Goal: Check status: Check status

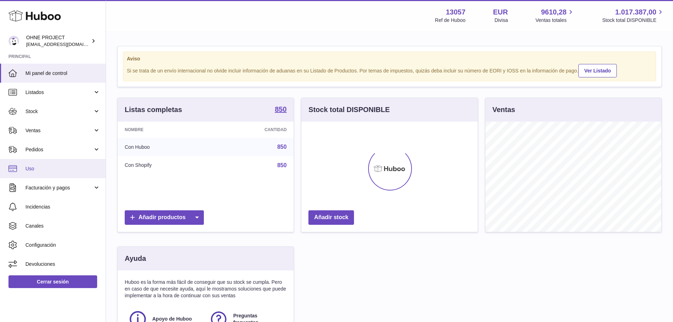
scroll to position [110, 176]
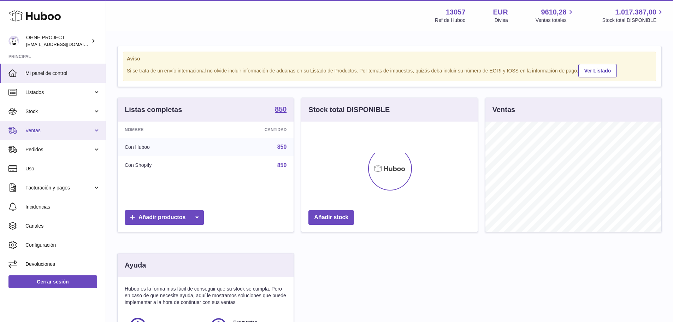
click at [50, 132] on span "Ventas" at bounding box center [59, 130] width 68 height 7
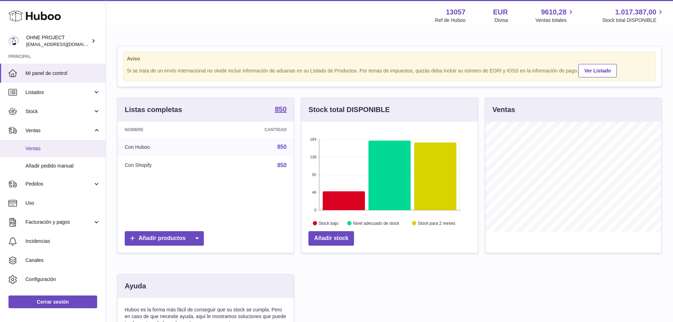
click at [51, 148] on span "Ventas" at bounding box center [62, 148] width 75 height 7
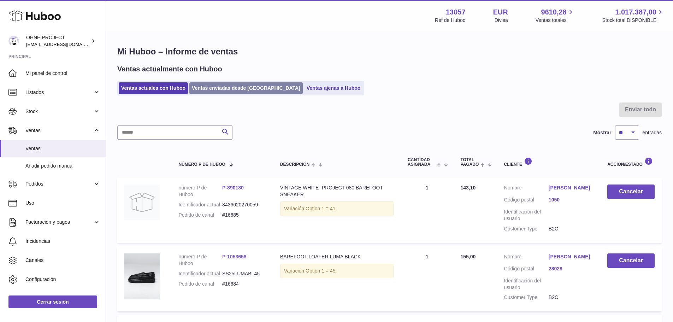
click at [227, 90] on link "Ventas enviadas desde Huboo" at bounding box center [245, 88] width 113 height 12
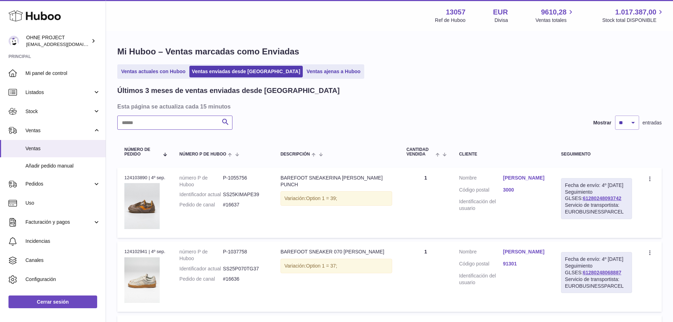
click at [187, 116] on input "text" at bounding box center [174, 123] width 115 height 14
paste input "**********"
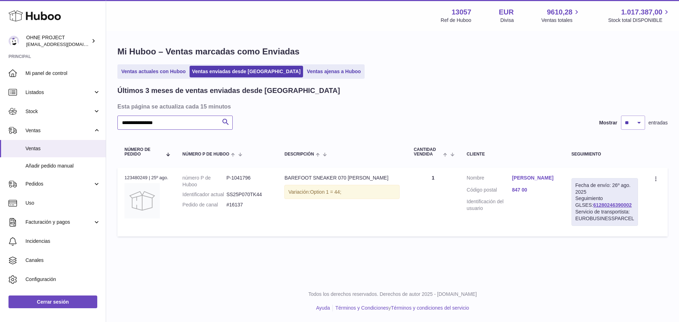
type input "**********"
click at [536, 175] on td "Cliente Nombre Fotis Kalaitzidis Código postal 847 00 Identificación del usuario" at bounding box center [511, 202] width 105 height 69
click at [536, 179] on link "Fotis Kalaitzidis" at bounding box center [534, 178] width 45 height 7
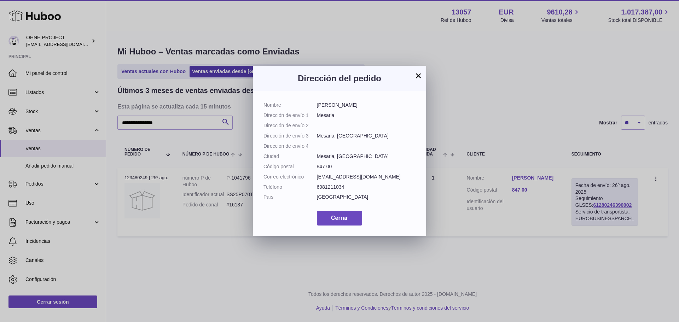
click at [419, 73] on button "×" at bounding box center [418, 75] width 8 height 8
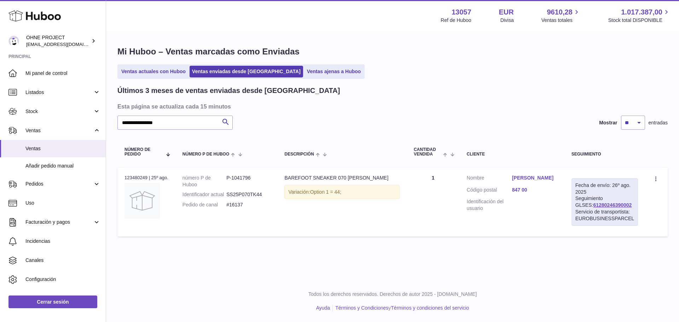
drag, startPoint x: 626, startPoint y: 207, endPoint x: 578, endPoint y: 207, distance: 48.1
click at [578, 207] on div "Fecha de envío: 26º ago. 2025 Seguimiento GLSES: 61280246390002 Servicio de tra…" at bounding box center [604, 202] width 66 height 48
copy link "61280246390002"
drag, startPoint x: 246, startPoint y: 211, endPoint x: 229, endPoint y: 212, distance: 16.6
click at [229, 208] on dd "#16137" at bounding box center [248, 204] width 44 height 7
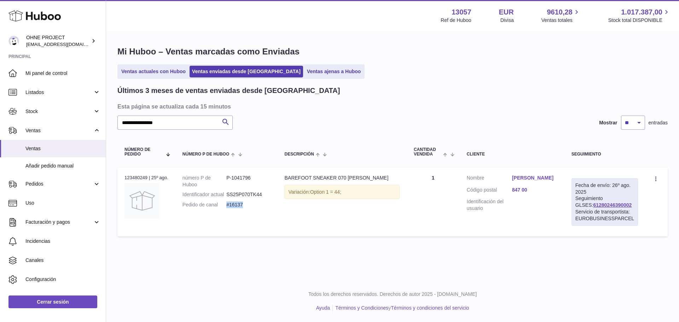
copy dd "#16137"
click at [531, 175] on link "Fotis Kalaitzidis" at bounding box center [534, 178] width 45 height 7
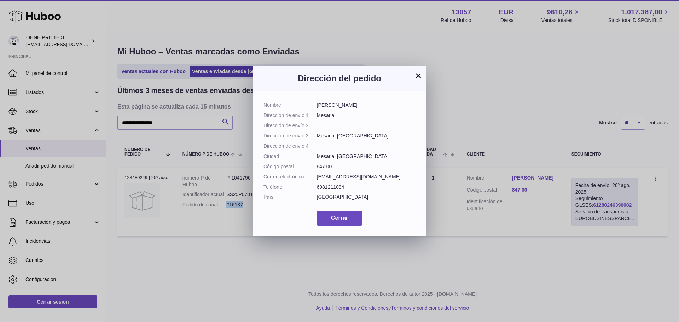
drag, startPoint x: 354, startPoint y: 102, endPoint x: 318, endPoint y: 103, distance: 36.1
click at [318, 103] on dd "Fotis Kalaitzidis" at bounding box center [366, 105] width 99 height 7
copy dd "Fotis Kalaitzidis"
